Goal: Navigation & Orientation: Understand site structure

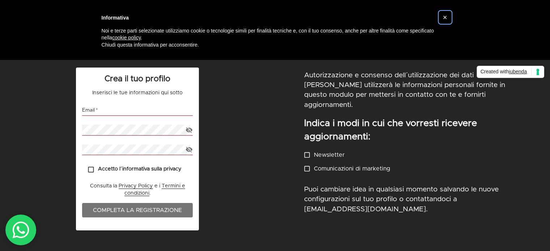
click at [447, 16] on button "×" at bounding box center [446, 18] width 12 height 12
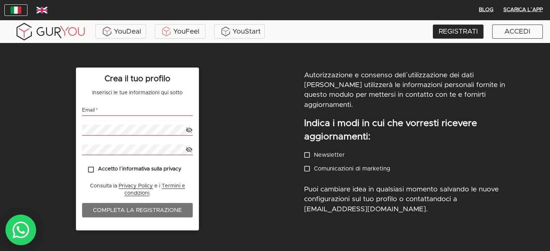
click at [71, 27] on img at bounding box center [50, 32] width 72 height 20
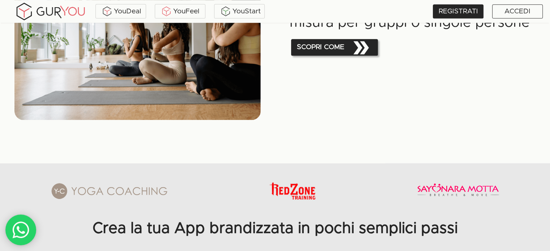
scroll to position [760, 0]
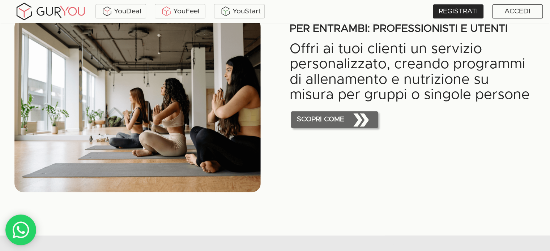
click at [341, 126] on span "SCOPRI COME" at bounding box center [334, 119] width 81 height 23
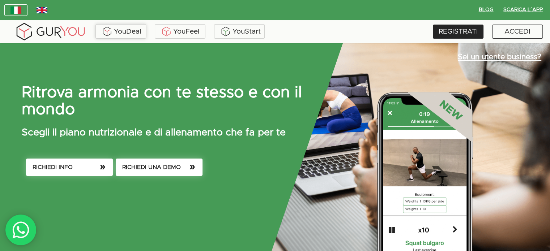
click at [138, 30] on div "YouDeal" at bounding box center [120, 31] width 47 height 11
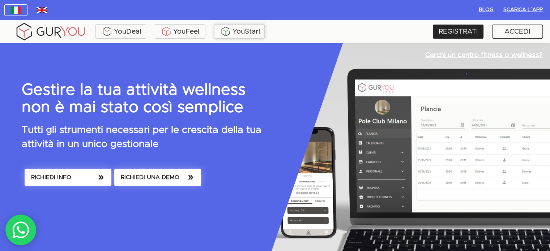
click at [236, 27] on div "YouStart" at bounding box center [239, 31] width 47 height 11
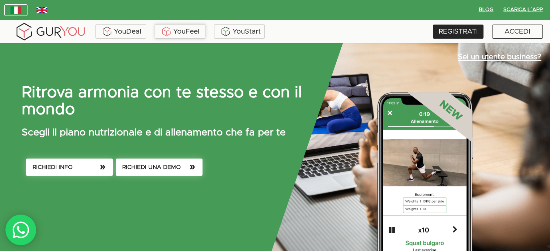
click at [194, 27] on div "YouFeel" at bounding box center [180, 31] width 47 height 11
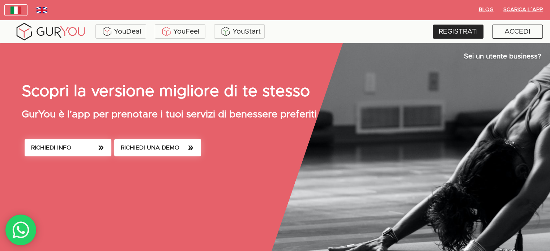
drag, startPoint x: 59, startPoint y: 38, endPoint x: 65, endPoint y: 37, distance: 6.6
click at [59, 38] on img at bounding box center [50, 32] width 72 height 20
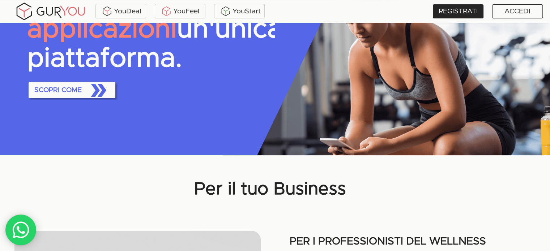
scroll to position [72, 0]
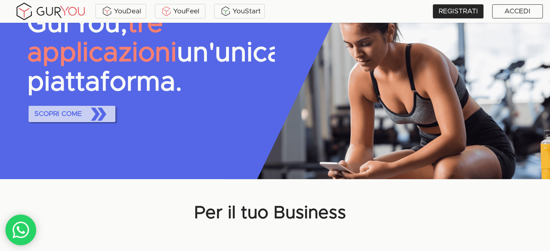
click at [65, 126] on span "SCOPRI COME" at bounding box center [71, 113] width 81 height 23
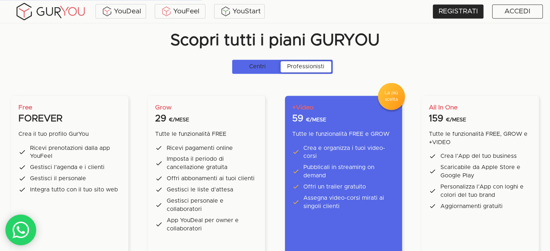
scroll to position [1339, 0]
